Goal: Information Seeking & Learning: Check status

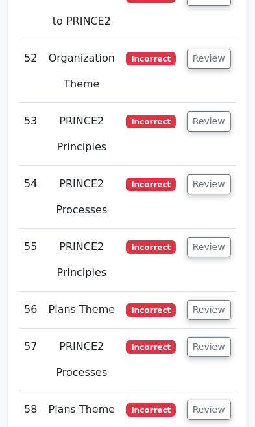
scroll to position [5537, 0]
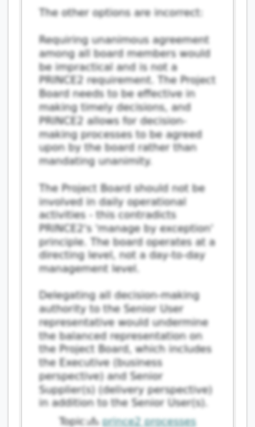
scroll to position [6754, 0]
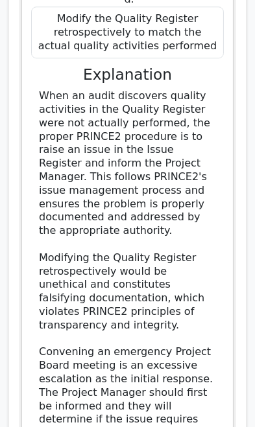
scroll to position [7630, 0]
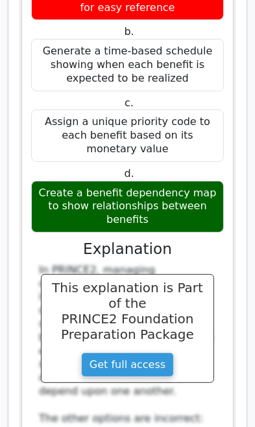
scroll to position [8499, 0]
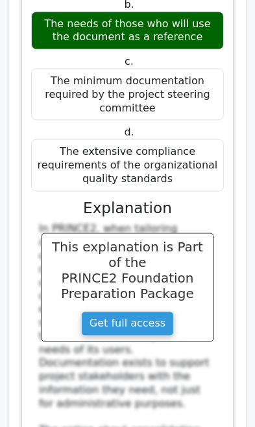
scroll to position [9496, 0]
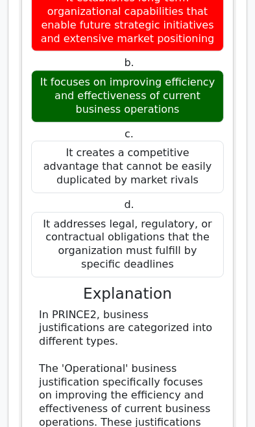
scroll to position [10543, 0]
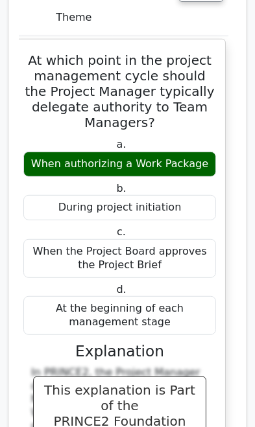
scroll to position [11542, 0]
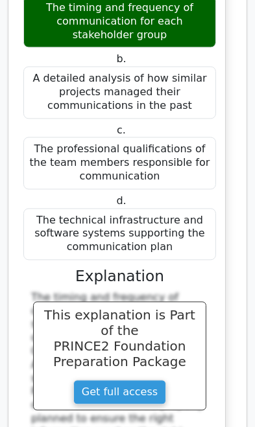
scroll to position [12711, 0]
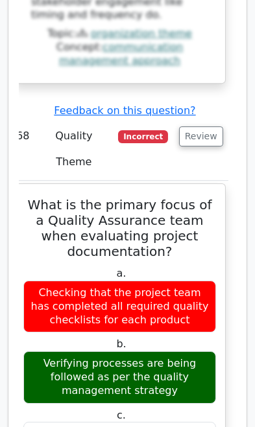
scroll to position [13560, 0]
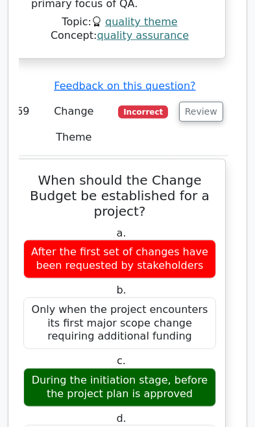
scroll to position [14622, 0]
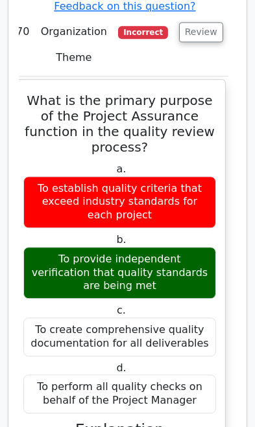
scroll to position [15808, 0]
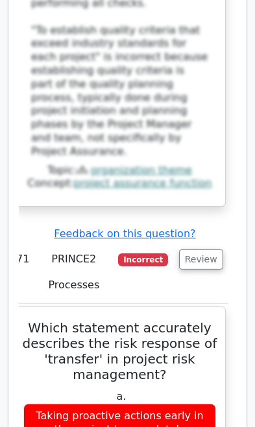
scroll to position [16766, 0]
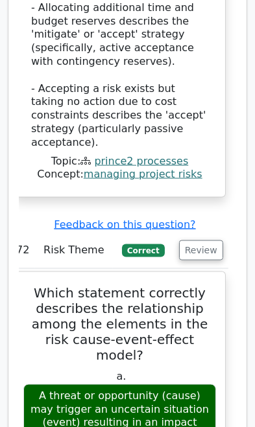
scroll to position [17850, 0]
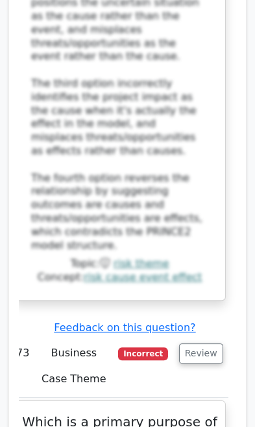
scroll to position [18873, 0]
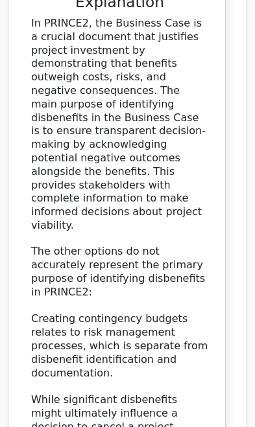
scroll to position [20785, 0]
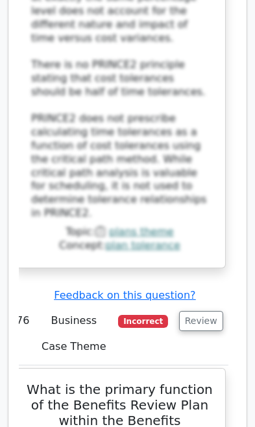
scroll to position [22197, 0]
